Goal: Information Seeking & Learning: Learn about a topic

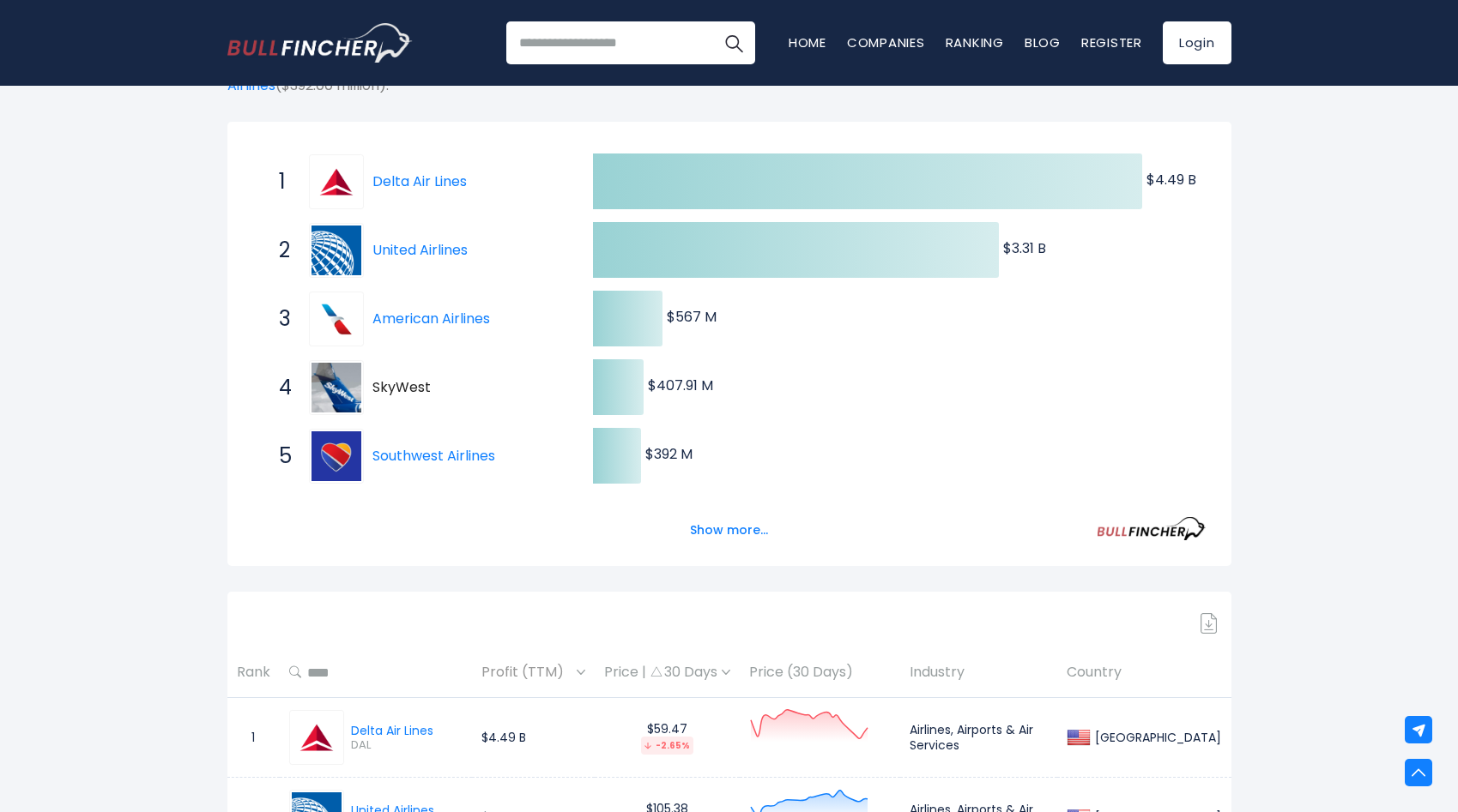
scroll to position [283, 0]
click at [714, 529] on button "Show more..." at bounding box center [729, 531] width 99 height 29
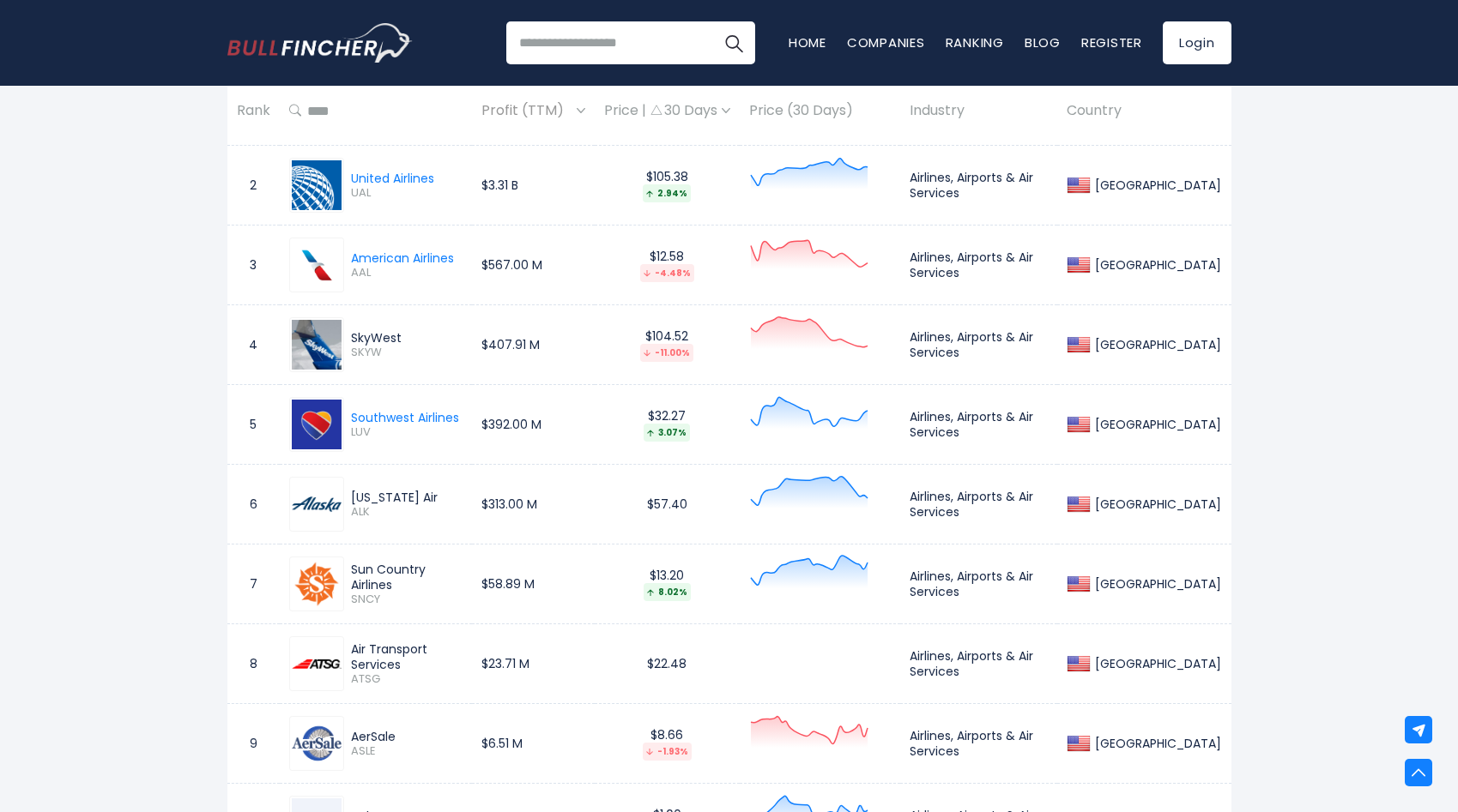
scroll to position [1020, 0]
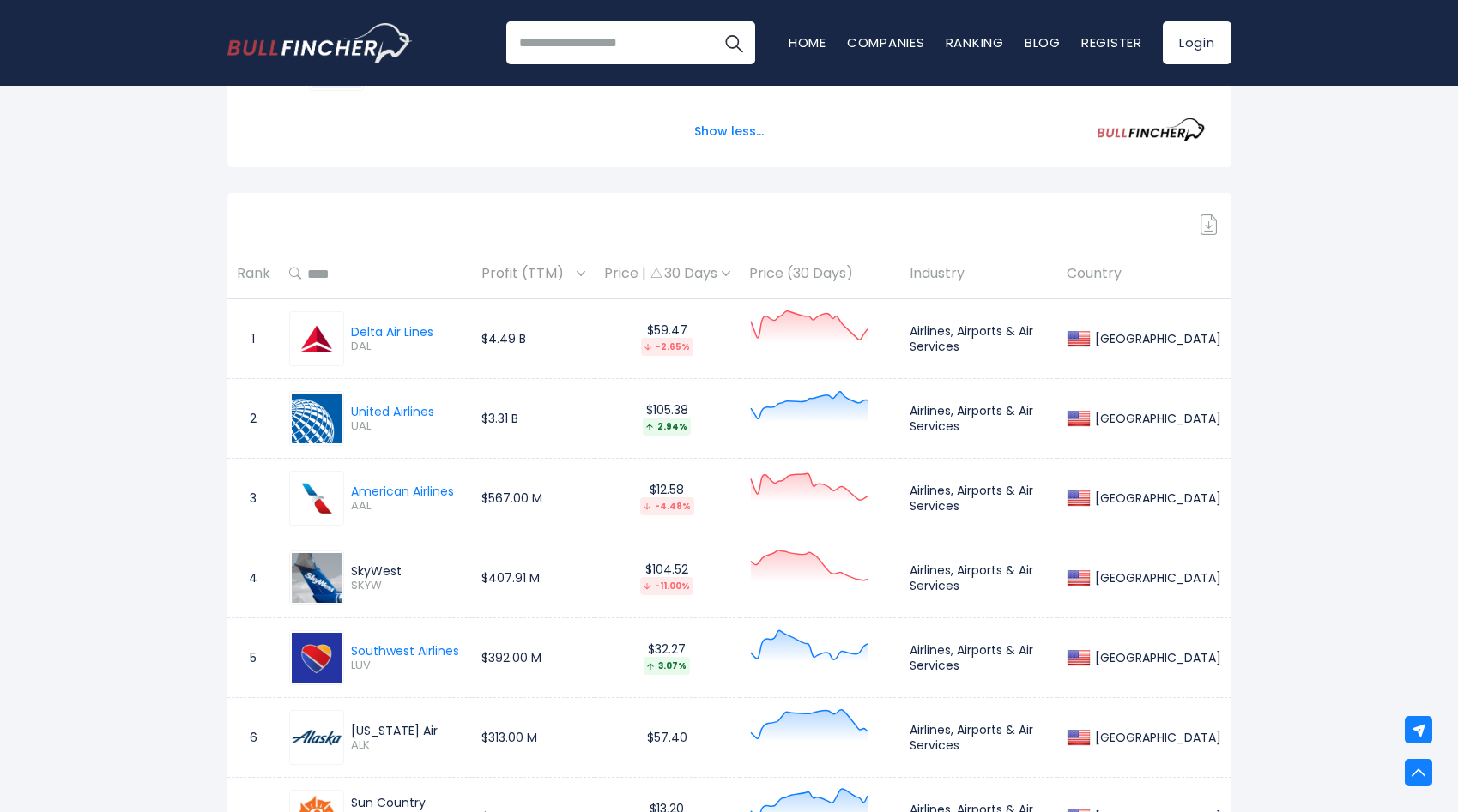
click at [708, 274] on div "Price | 30 Days" at bounding box center [667, 274] width 126 height 18
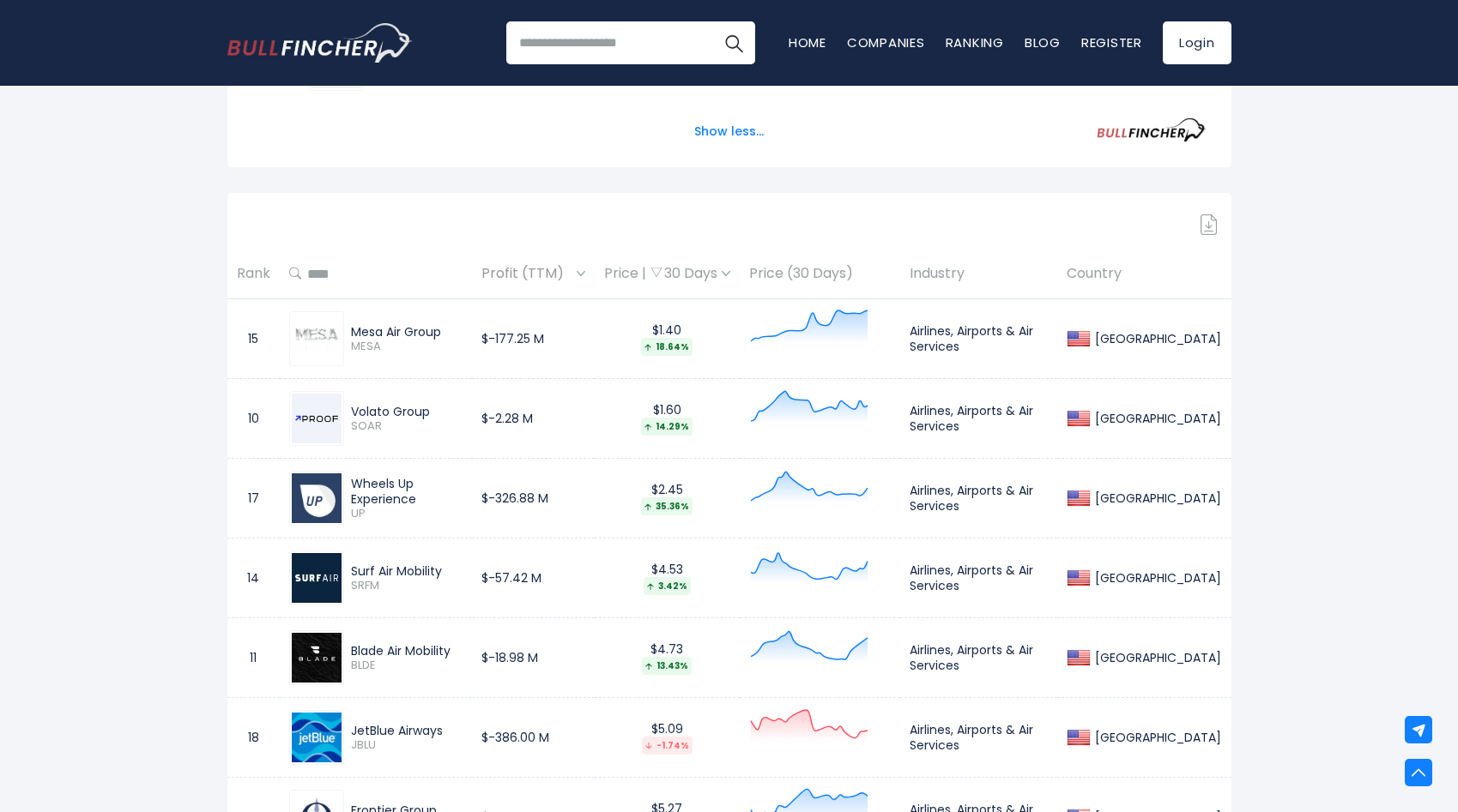
click at [715, 275] on div "Price | 30 Days" at bounding box center [667, 274] width 126 height 18
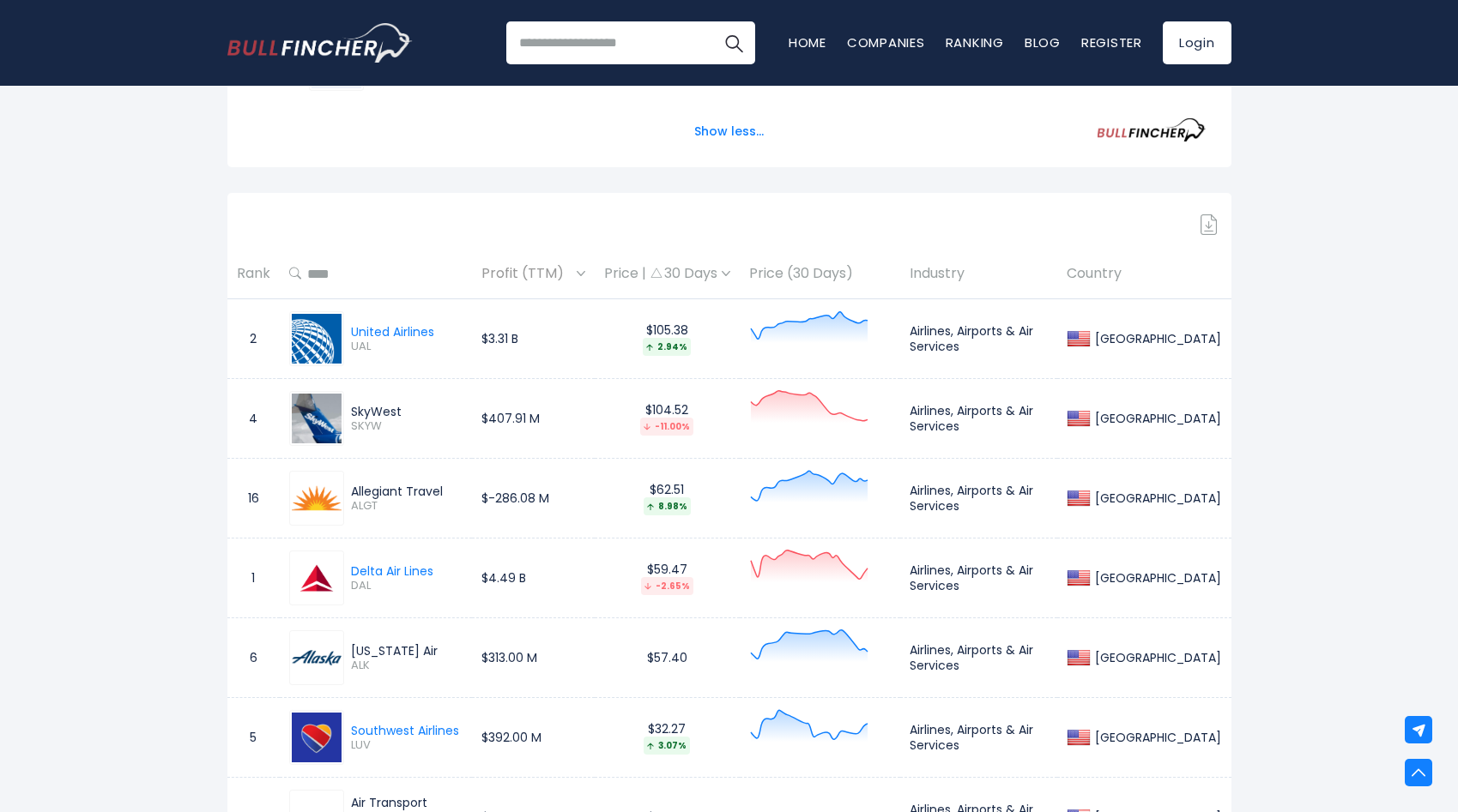
click at [715, 275] on div "Price | 30 Days" at bounding box center [667, 274] width 126 height 18
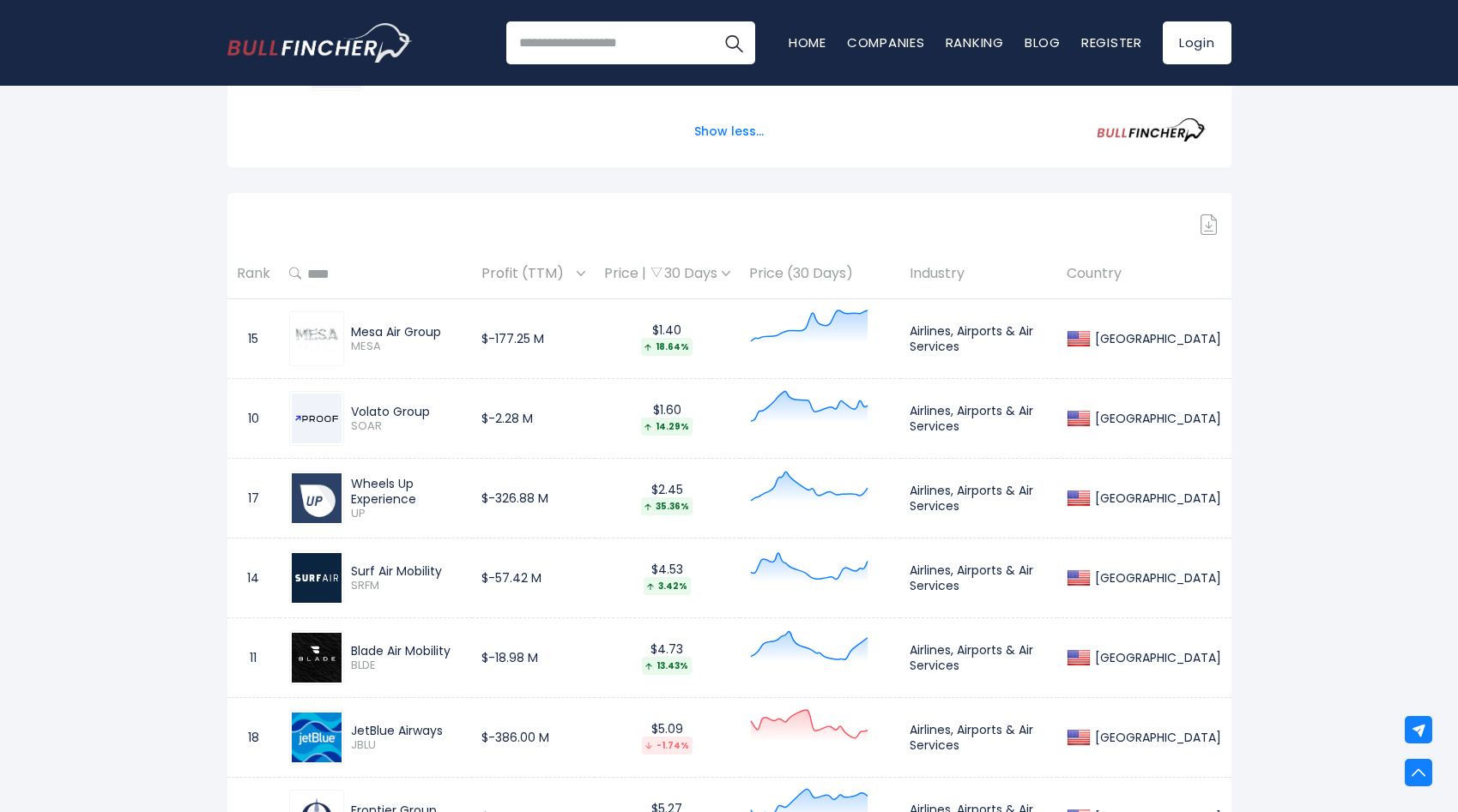
click at [715, 278] on div "Price | 30 Days" at bounding box center [667, 274] width 126 height 18
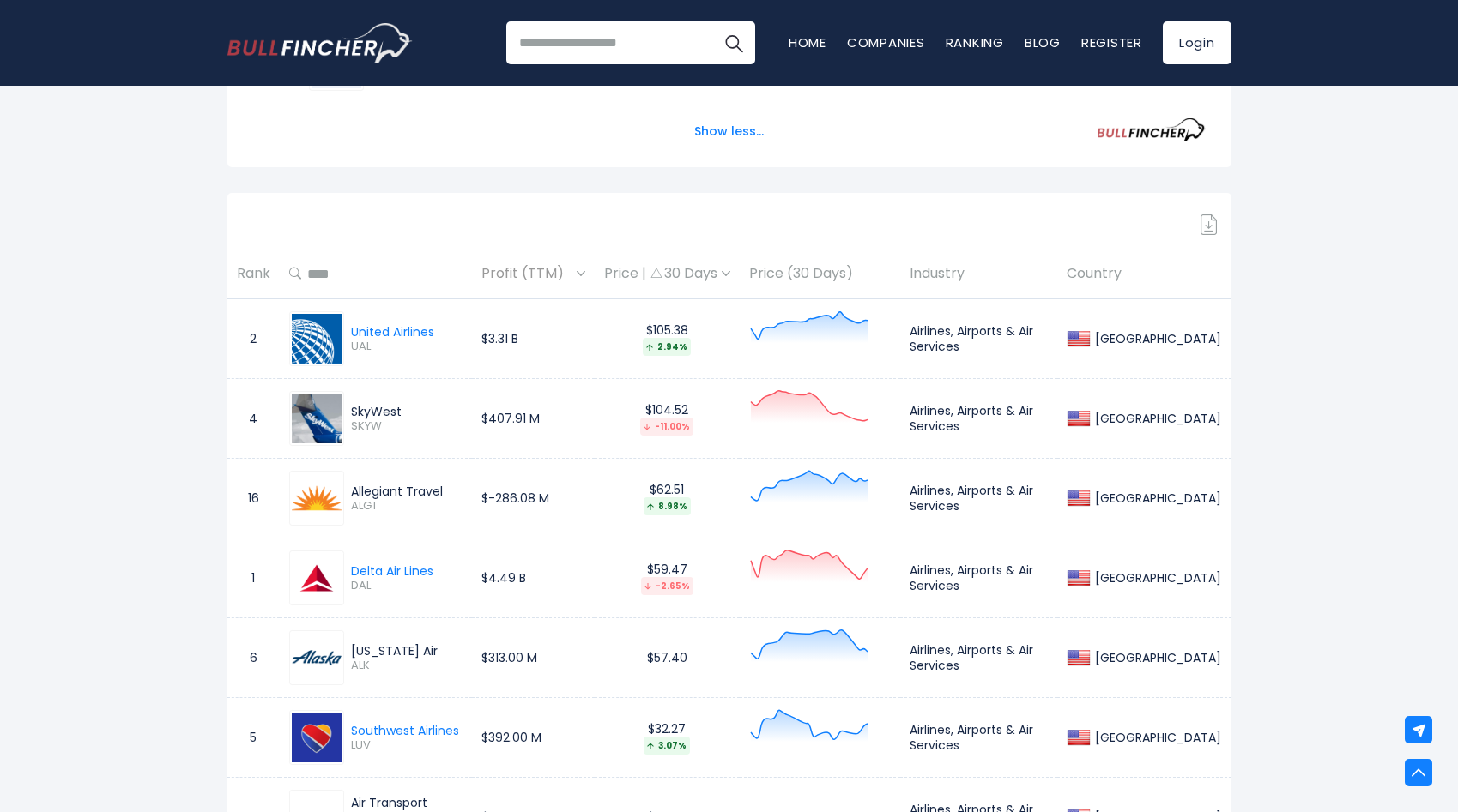
click at [715, 278] on div "Price | 30 Days" at bounding box center [667, 274] width 126 height 18
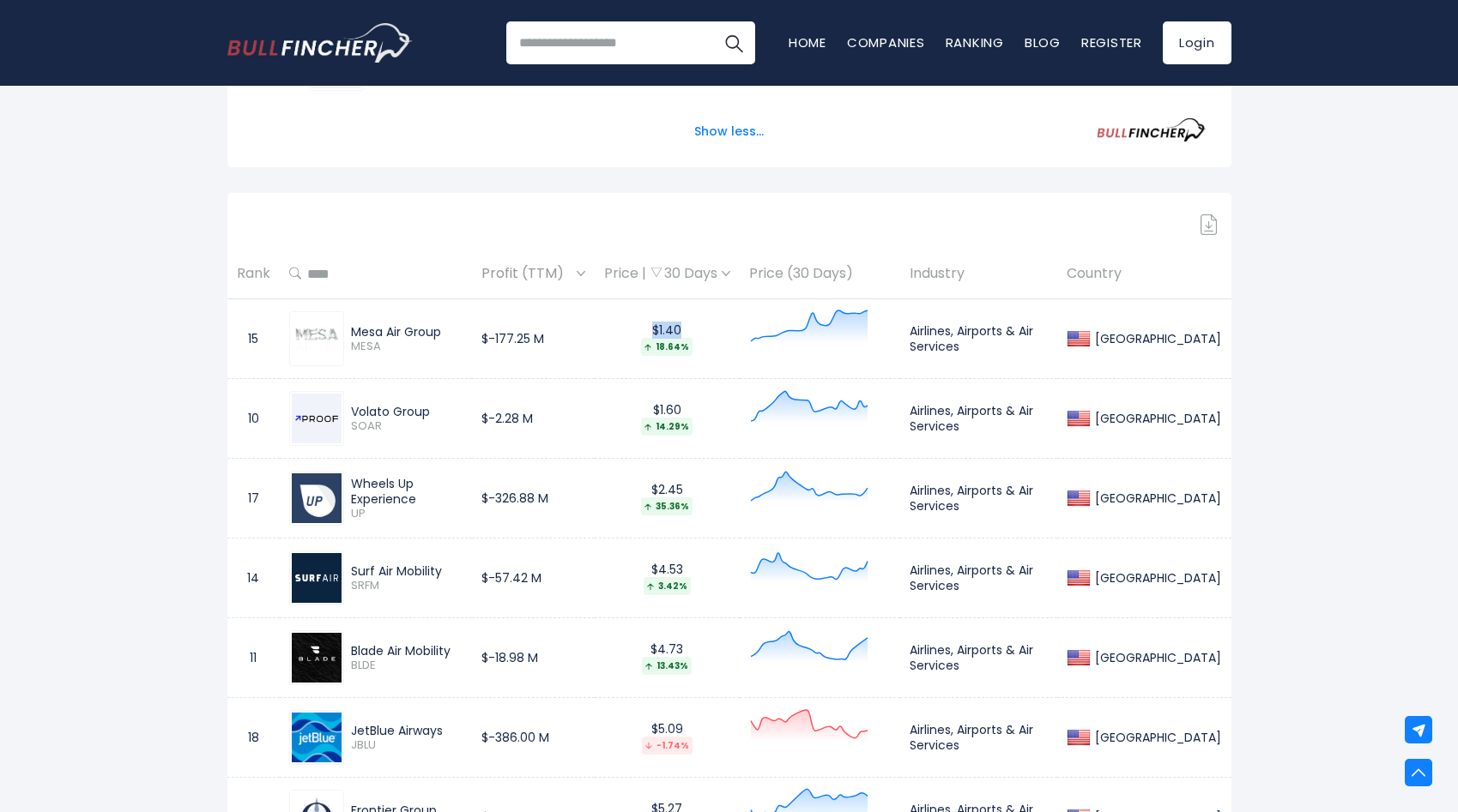
drag, startPoint x: 665, startPoint y: 330, endPoint x: 697, endPoint y: 330, distance: 32.0
click at [697, 330] on div "$1.40 18.64%" at bounding box center [667, 339] width 126 height 33
click at [363, 345] on span "MESA" at bounding box center [406, 347] width 111 height 15
